Goal: Information Seeking & Learning: Understand process/instructions

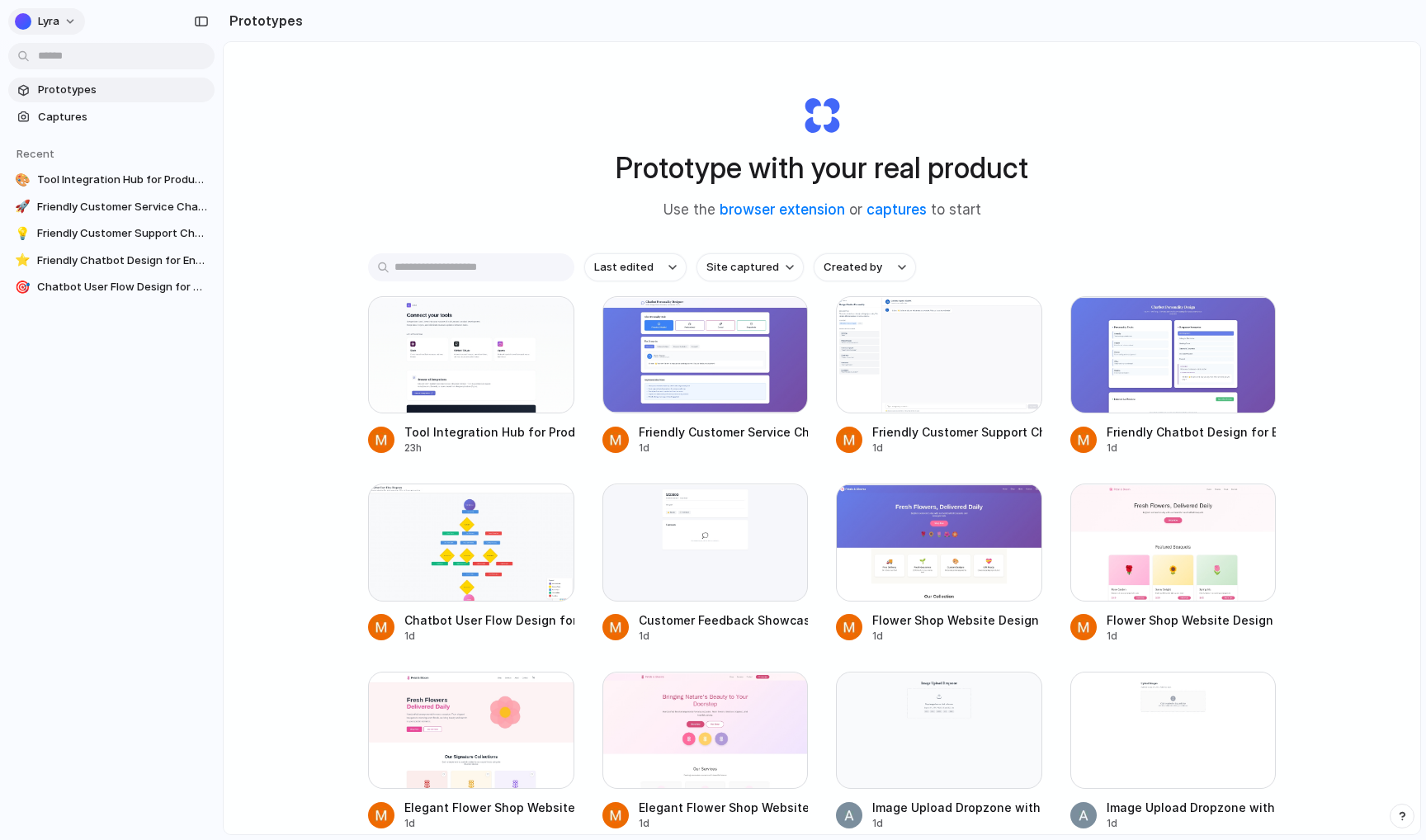
click at [55, 26] on span "Lyra" at bounding box center [49, 21] width 21 height 17
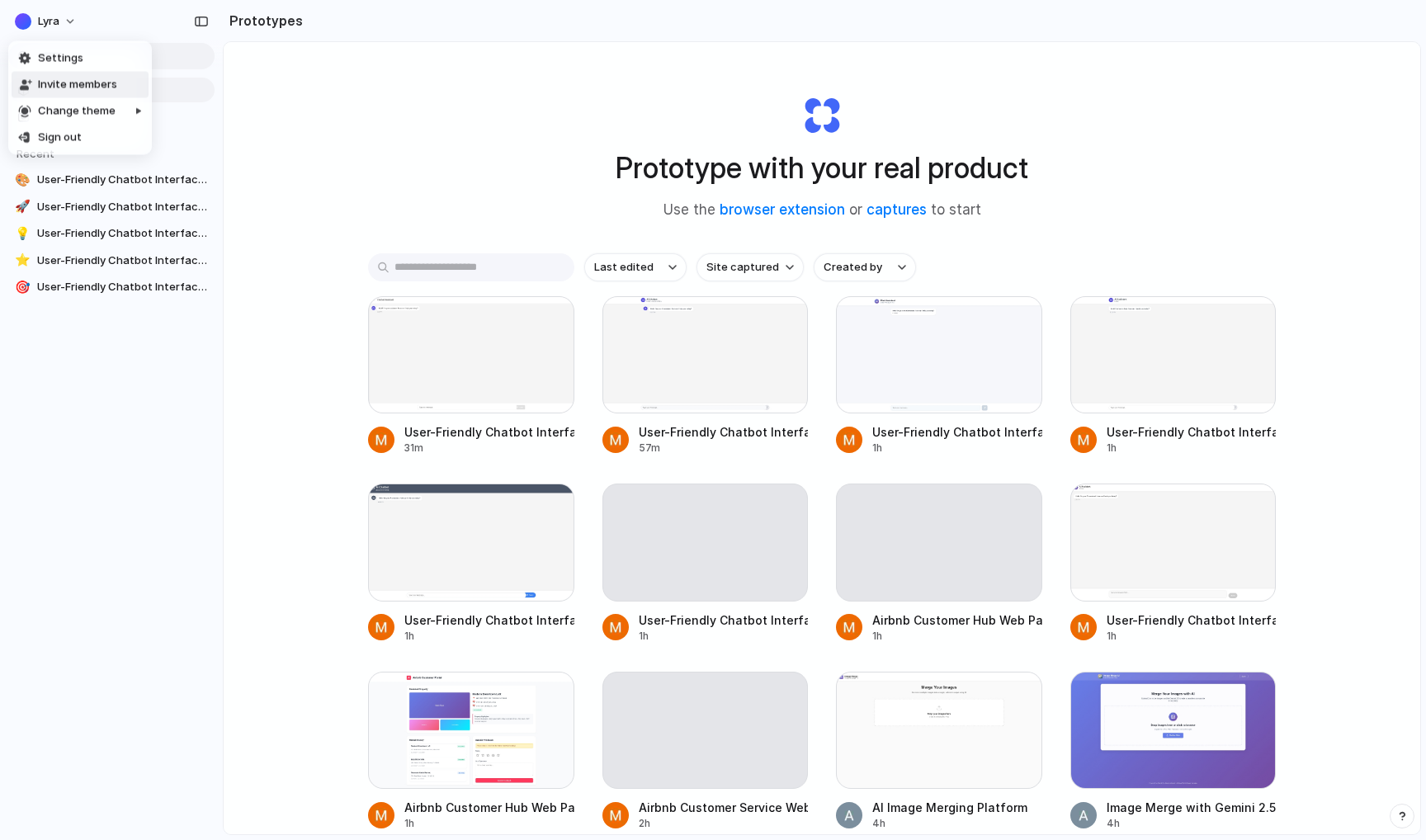
click at [80, 88] on span "Invite members" at bounding box center [77, 85] width 79 height 17
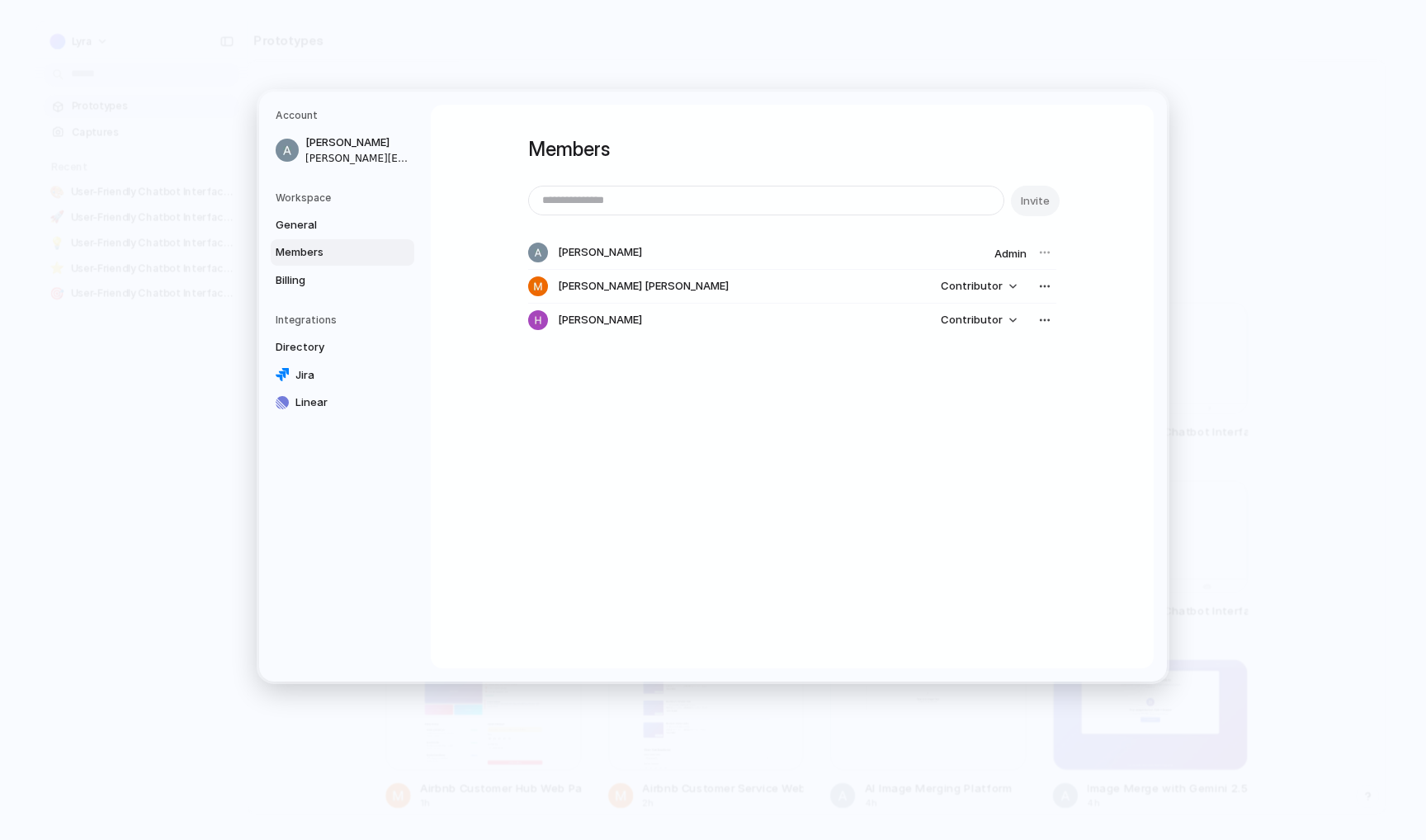
click at [1050, 297] on div at bounding box center [1045, 287] width 23 height 23
click at [1039, 287] on div "button" at bounding box center [1045, 286] width 13 height 13
click at [1082, 278] on div "Remove from workspace" at bounding box center [713, 420] width 1426 height 840
click at [1000, 282] on button "Contributor" at bounding box center [979, 287] width 96 height 23
click at [1049, 283] on div "Admin Contributor" at bounding box center [713, 420] width 1426 height 840
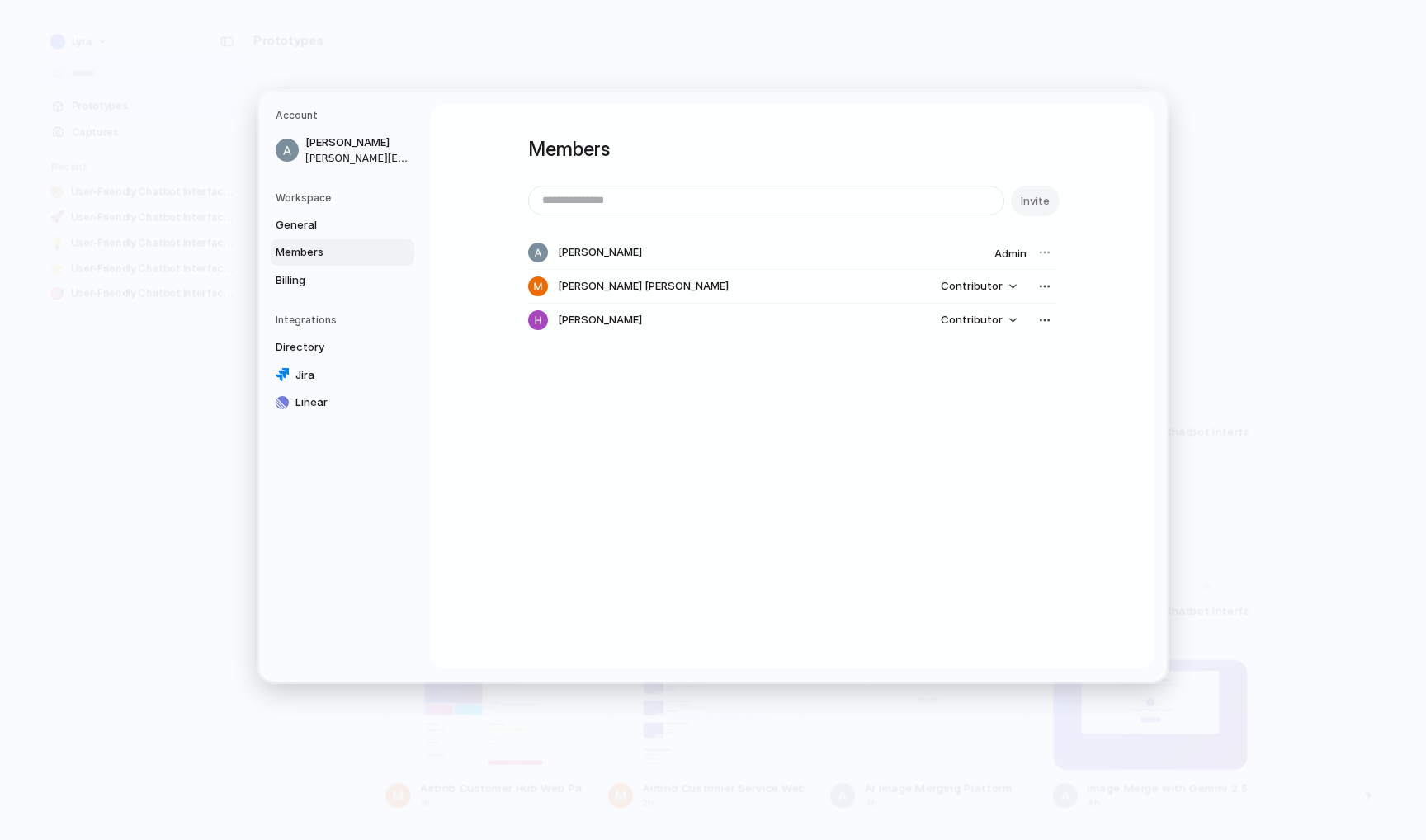
click at [1049, 283] on button "button" at bounding box center [1045, 287] width 23 height 23
click at [1040, 286] on div "Remove from workspace" at bounding box center [713, 420] width 1426 height 840
click at [970, 286] on span "Contributor" at bounding box center [972, 286] width 62 height 17
click at [971, 325] on span "Admin" at bounding box center [957, 321] width 32 height 17
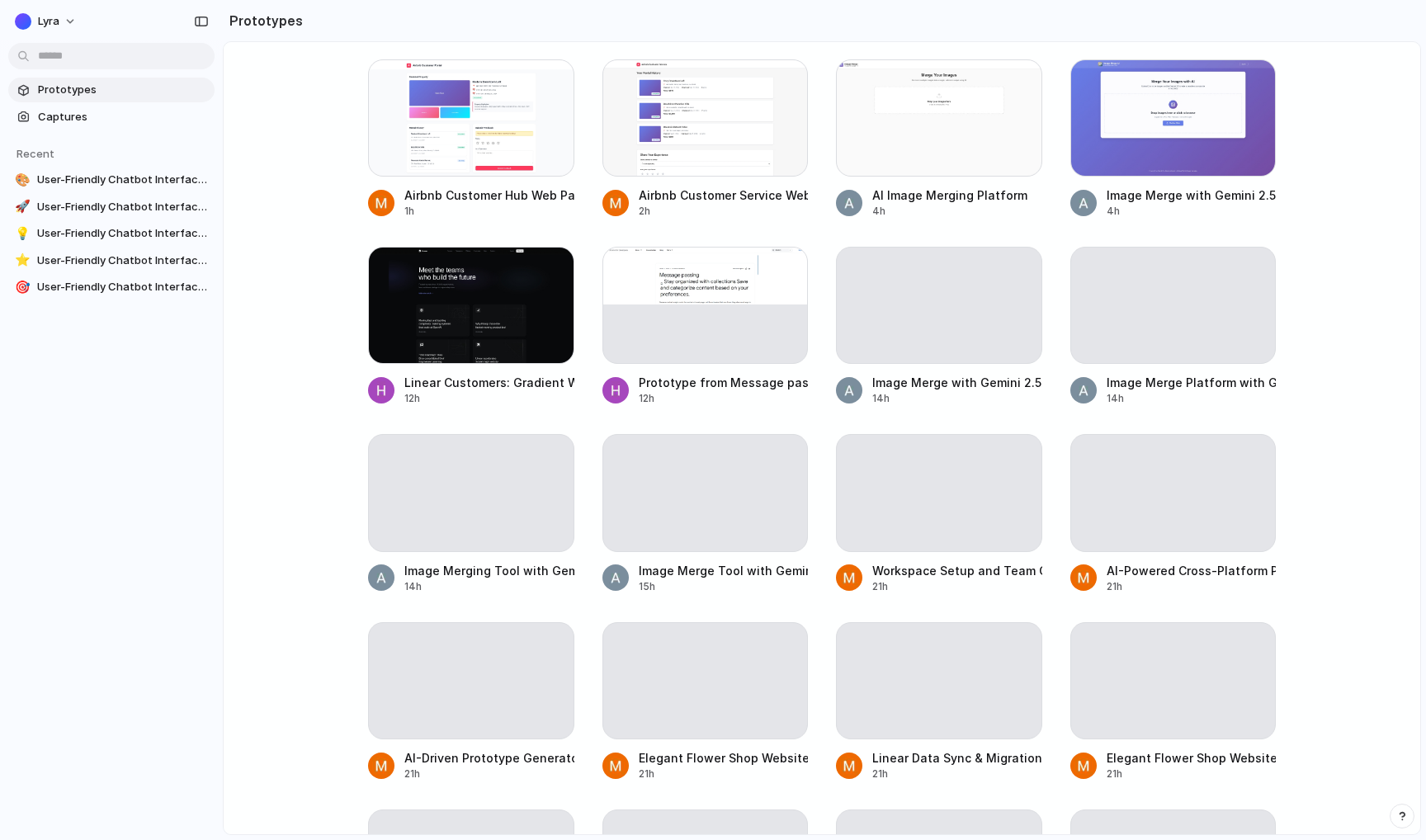
scroll to position [604, 0]
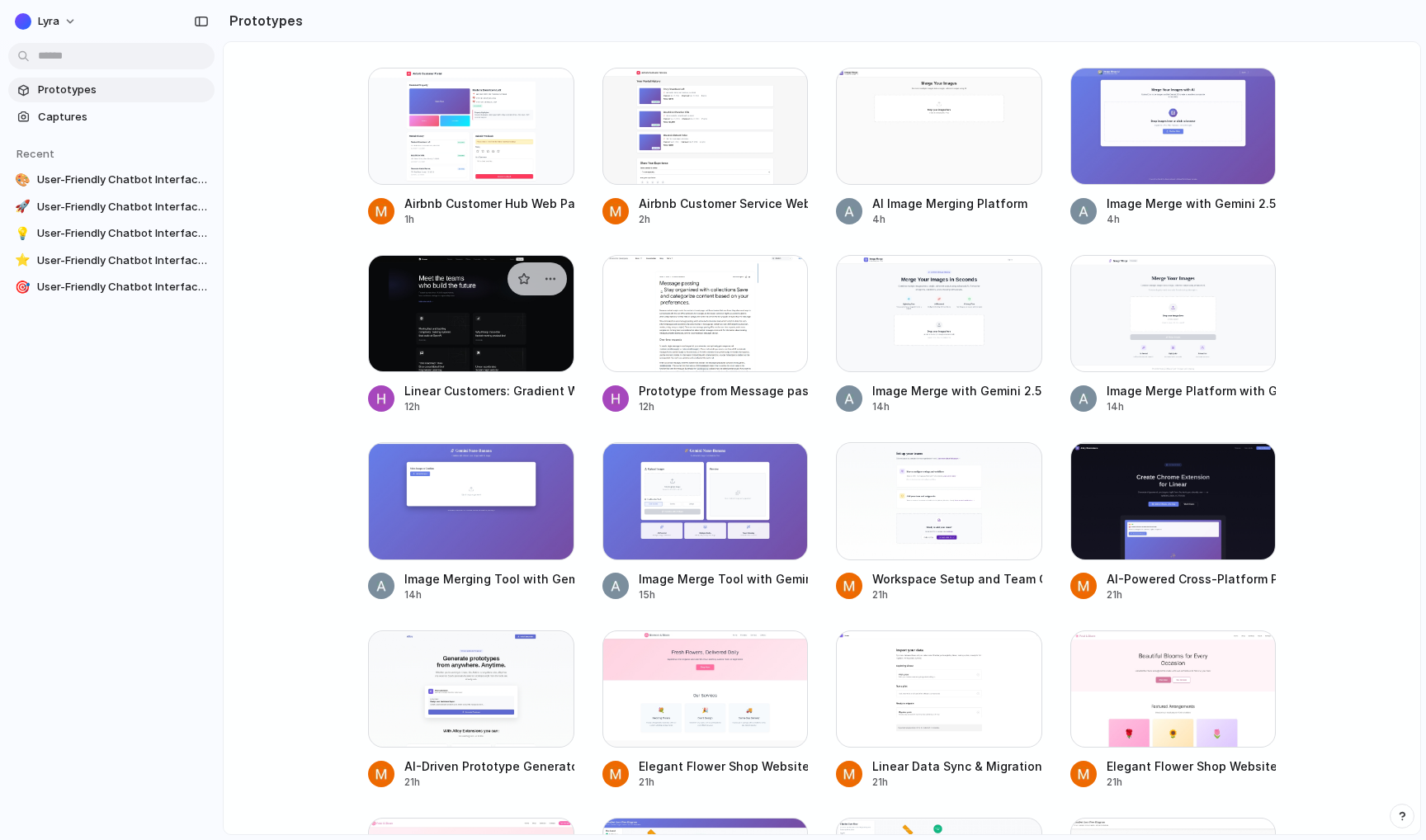
click at [433, 345] on div at bounding box center [472, 314] width 207 height 117
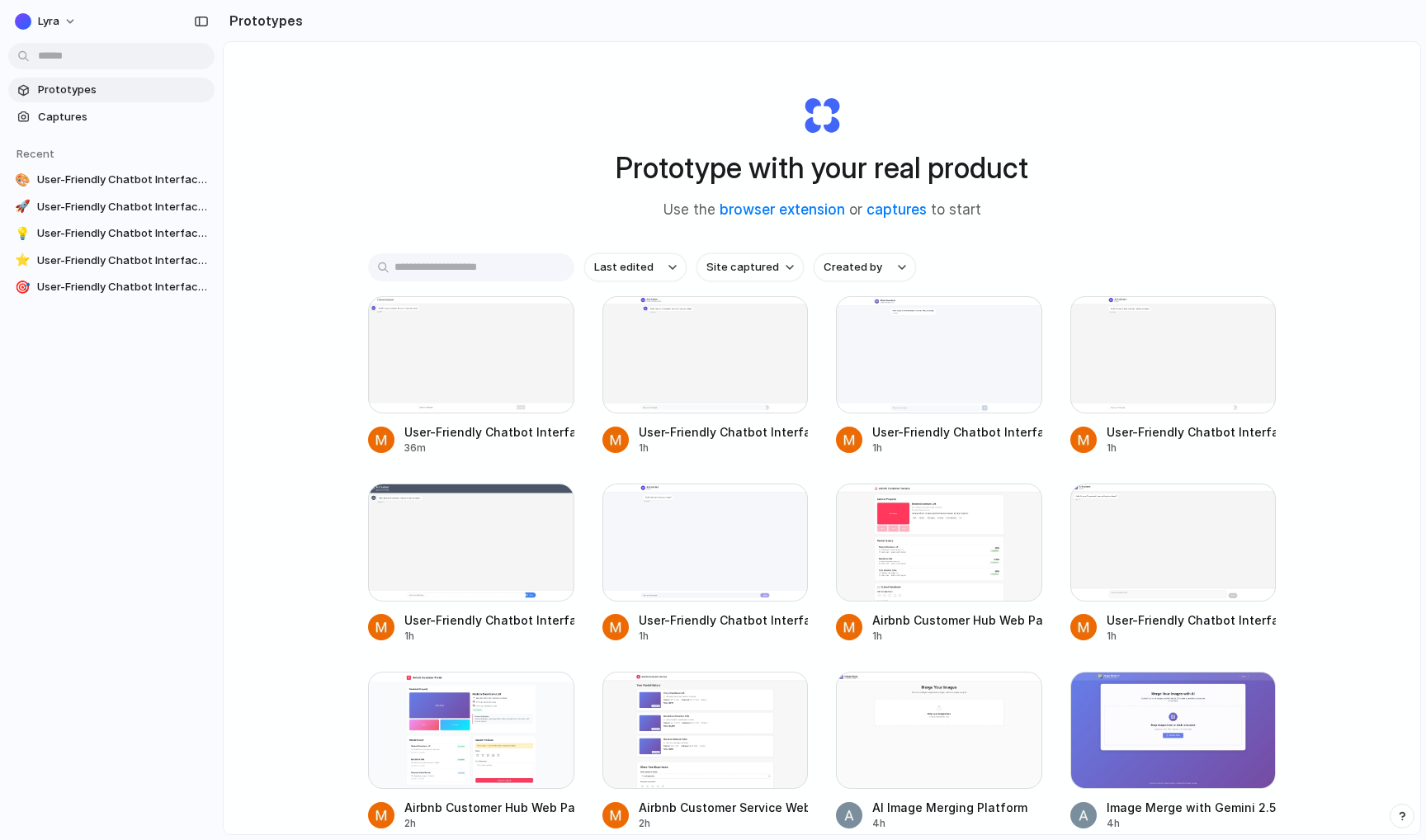
click at [85, 28] on div "Lyra" at bounding box center [50, 21] width 70 height 27
click at [74, 26] on button "Lyra" at bounding box center [46, 21] width 77 height 27
click at [94, 57] on li "Settings" at bounding box center [80, 59] width 137 height 27
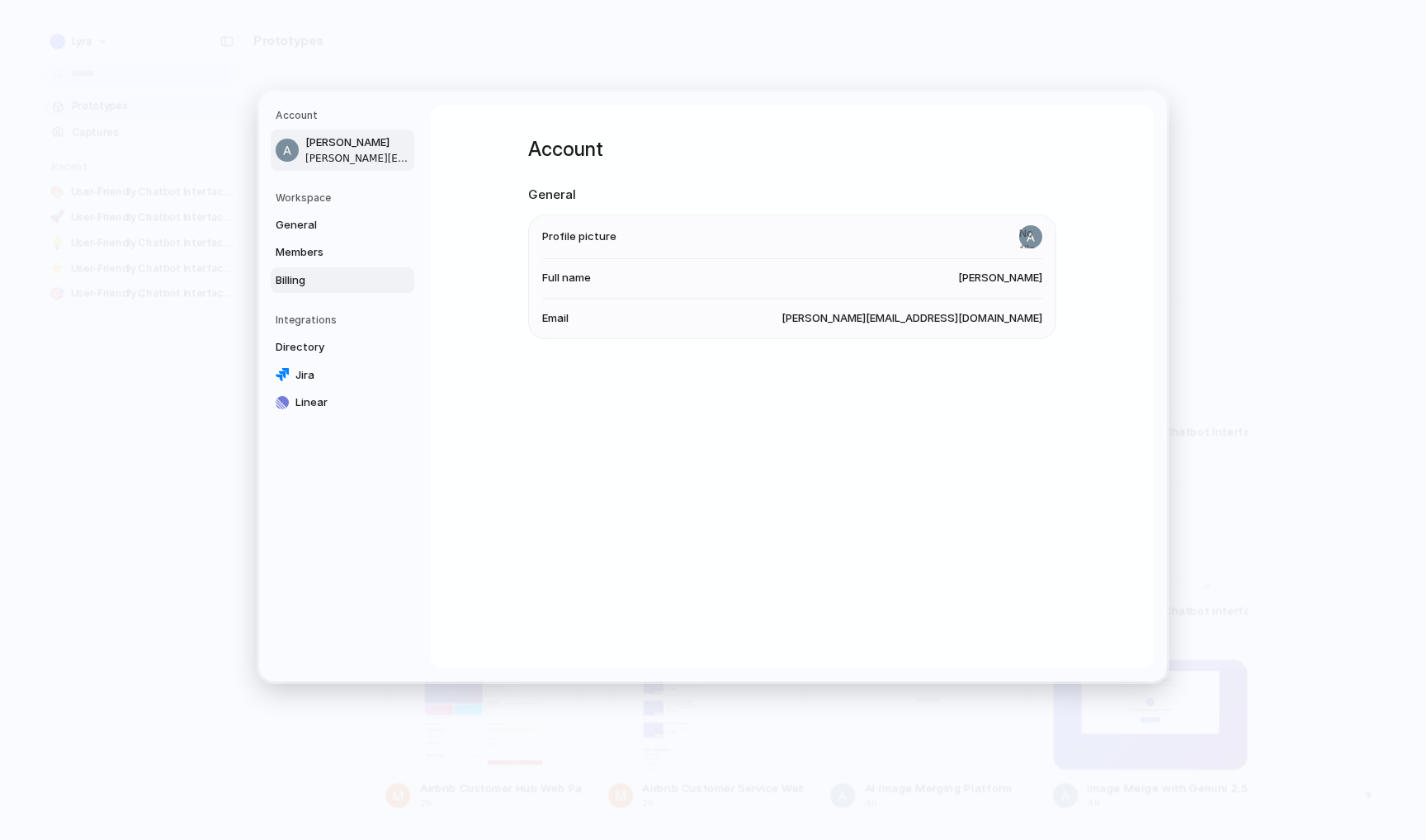
click at [302, 271] on link "Billing" at bounding box center [342, 280] width 143 height 27
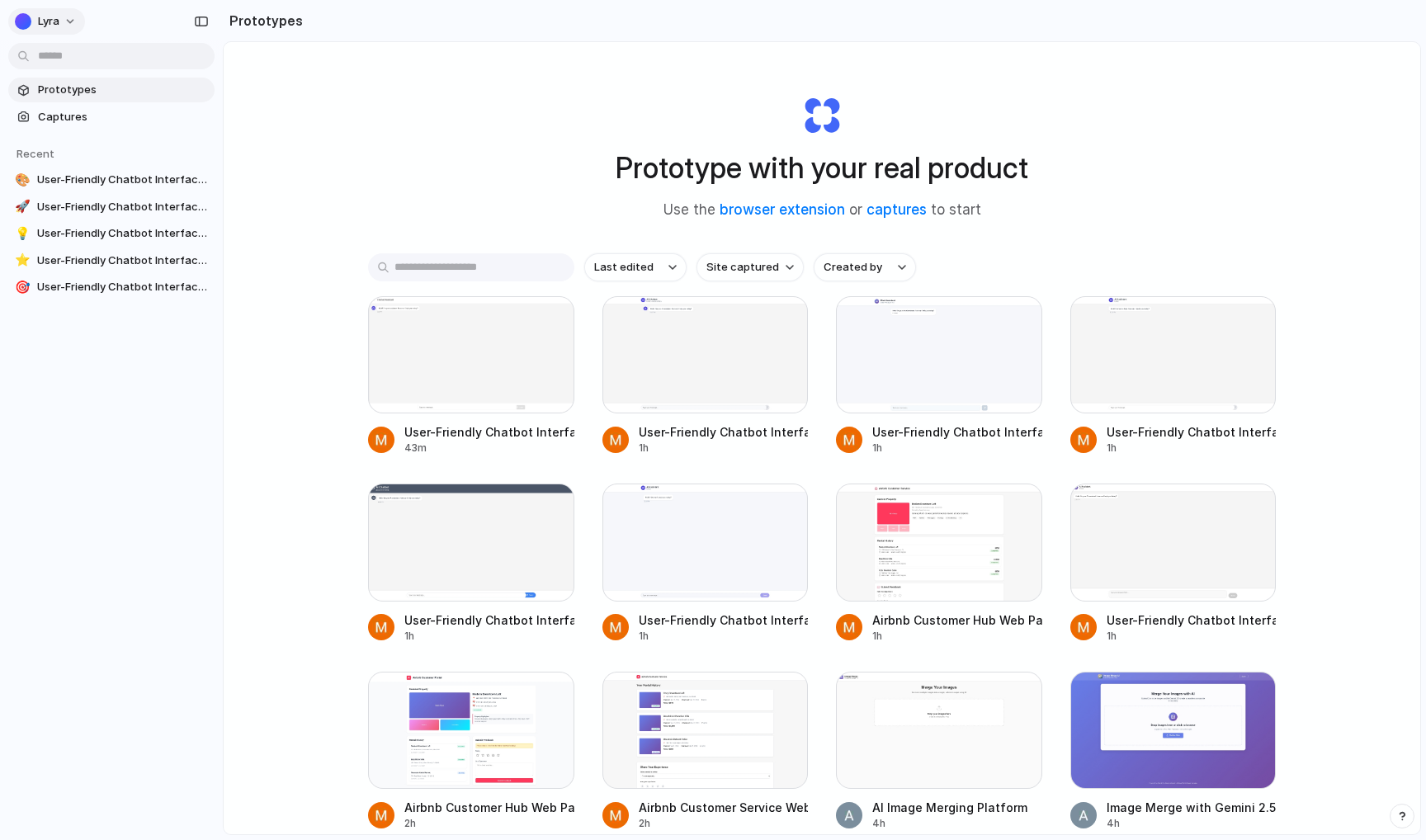
click at [65, 28] on button "Lyra" at bounding box center [46, 21] width 77 height 27
click at [83, 61] on li "Settings" at bounding box center [80, 59] width 137 height 27
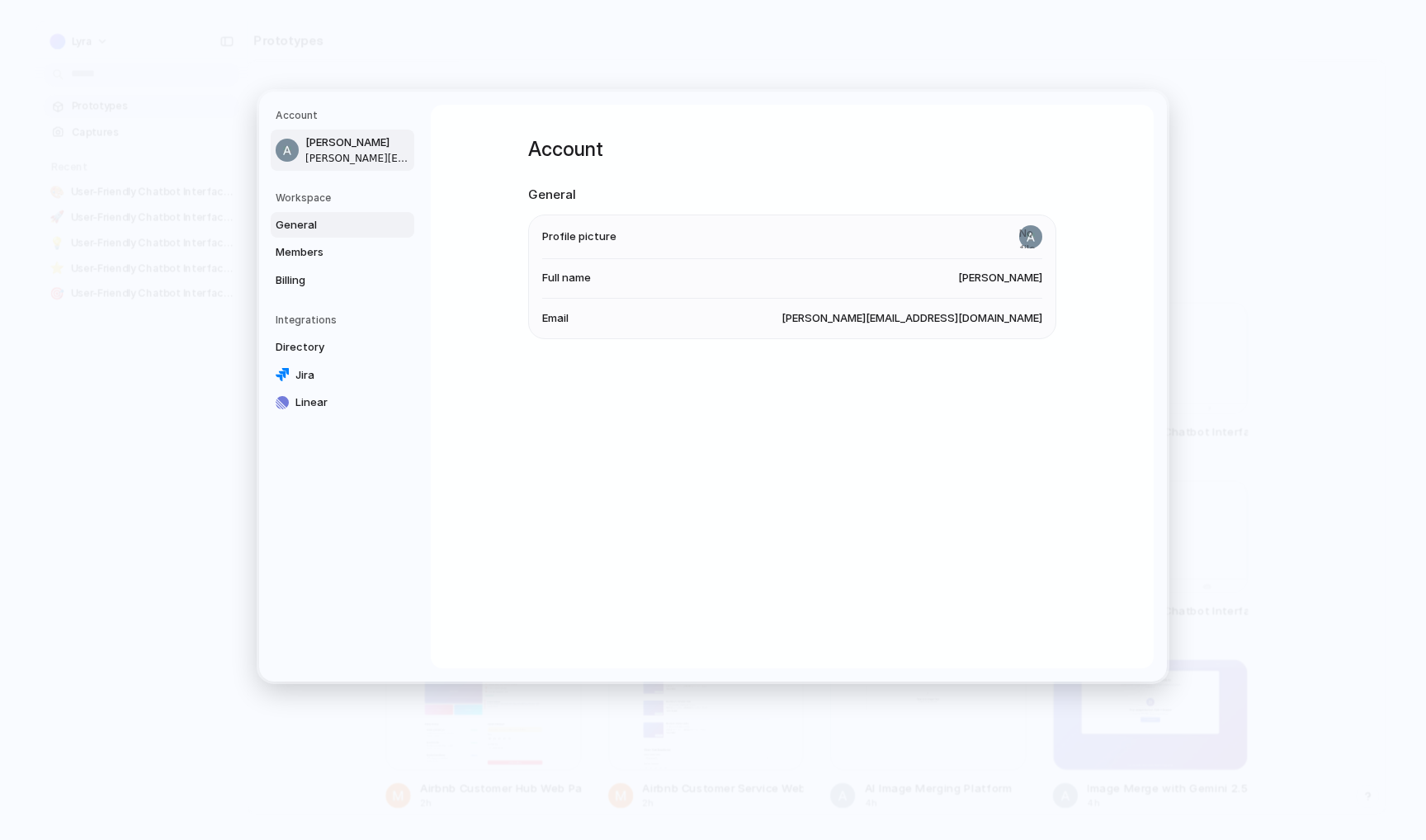
click at [350, 232] on span "General" at bounding box center [328, 224] width 106 height 17
click at [350, 253] on span "Members" at bounding box center [328, 252] width 106 height 17
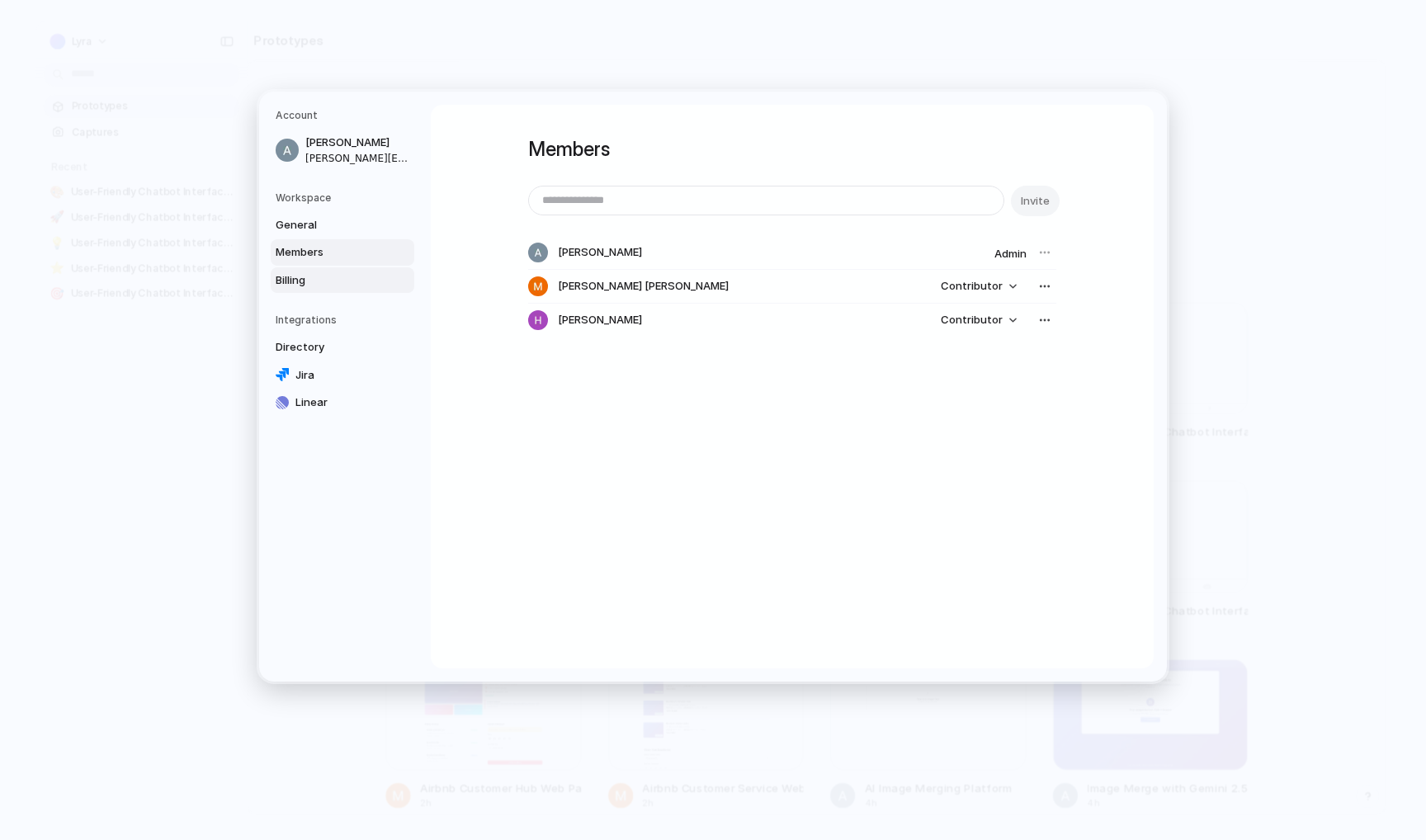
click at [347, 271] on link "Billing" at bounding box center [342, 280] width 143 height 27
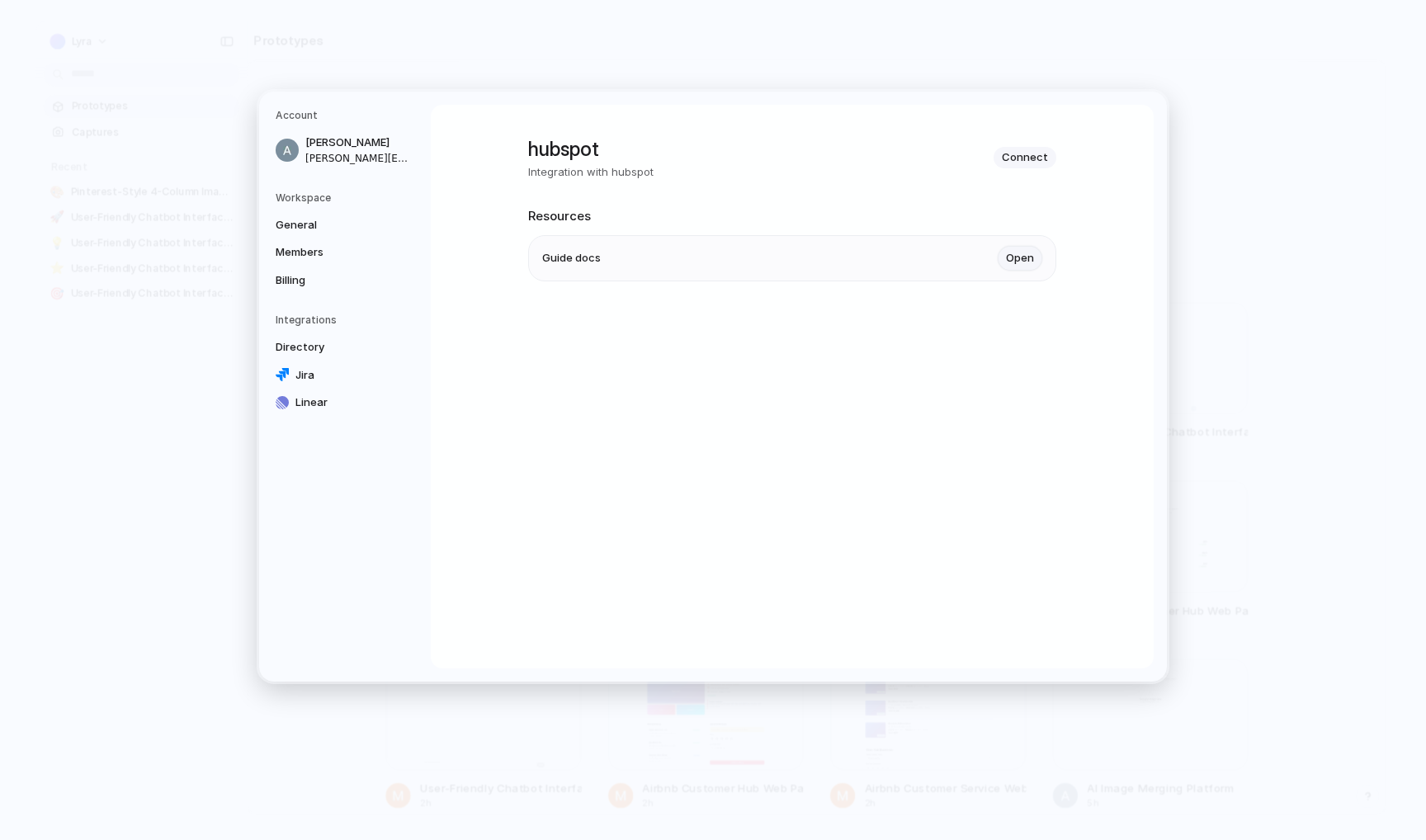
click at [1025, 254] on link "Open" at bounding box center [1020, 258] width 45 height 25
